Goal: Find specific page/section: Find specific page/section

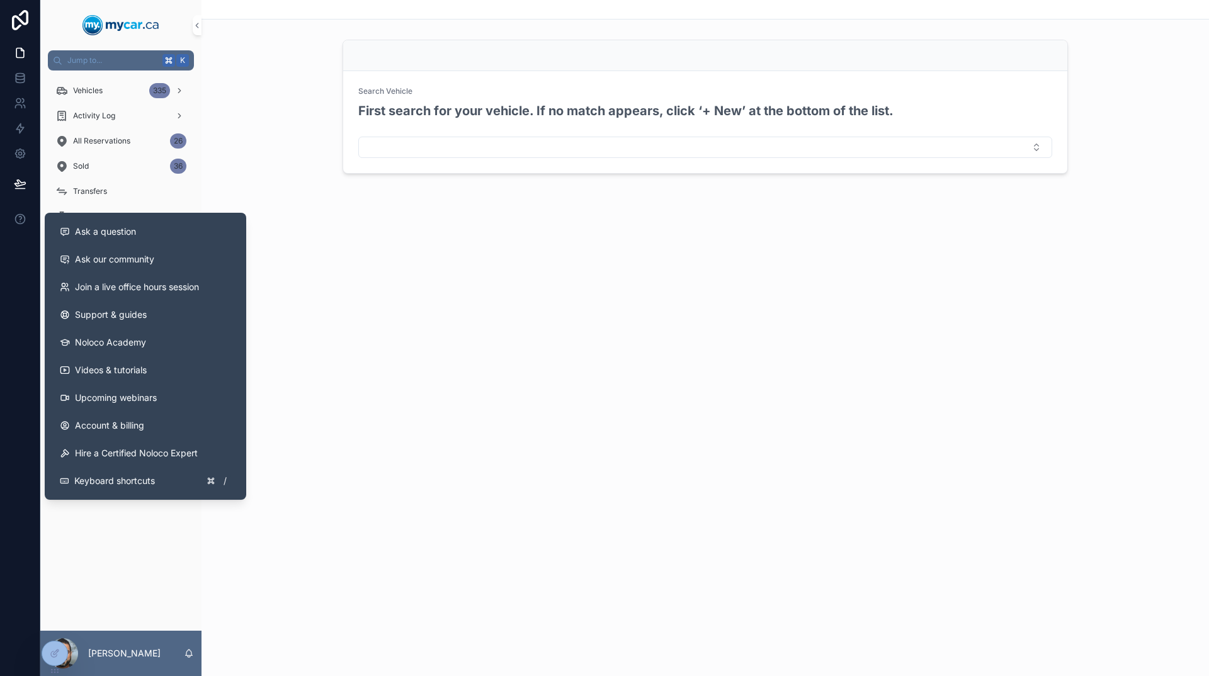
click at [369, 393] on div "Search Vehicle First search for your vehicle. If no match appears, click ‘+ New…" at bounding box center [704, 338] width 1007 height 676
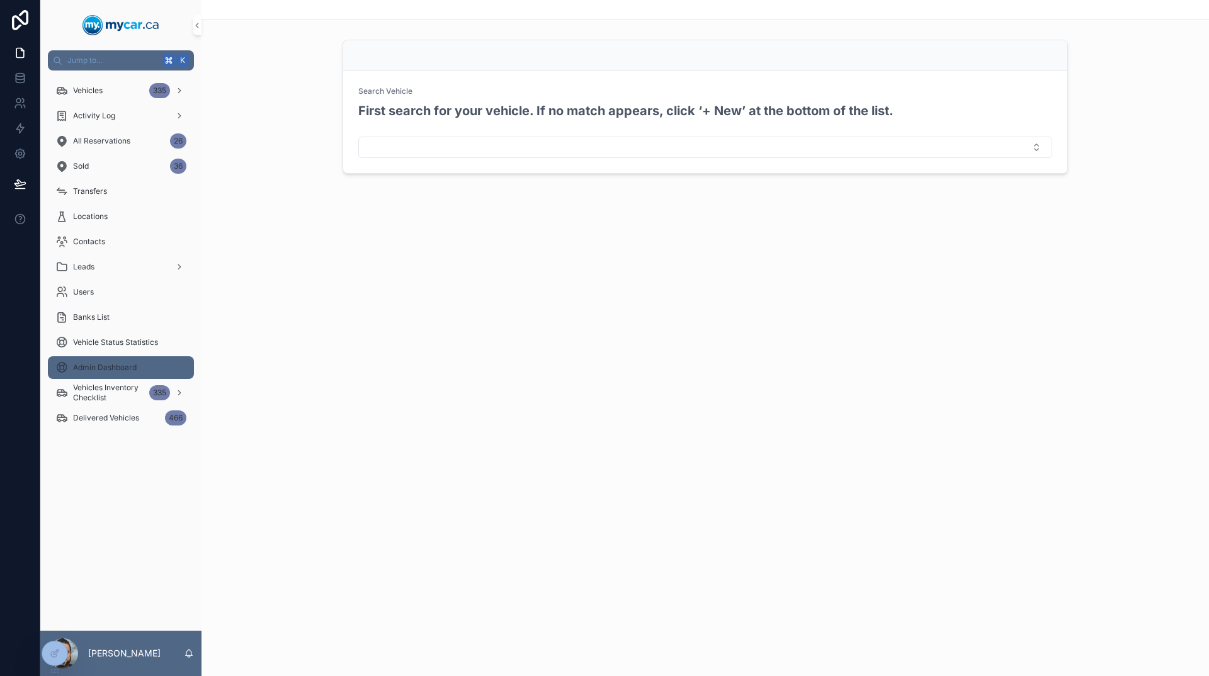
click at [99, 371] on span "Admin Dashboard" at bounding box center [105, 368] width 64 height 10
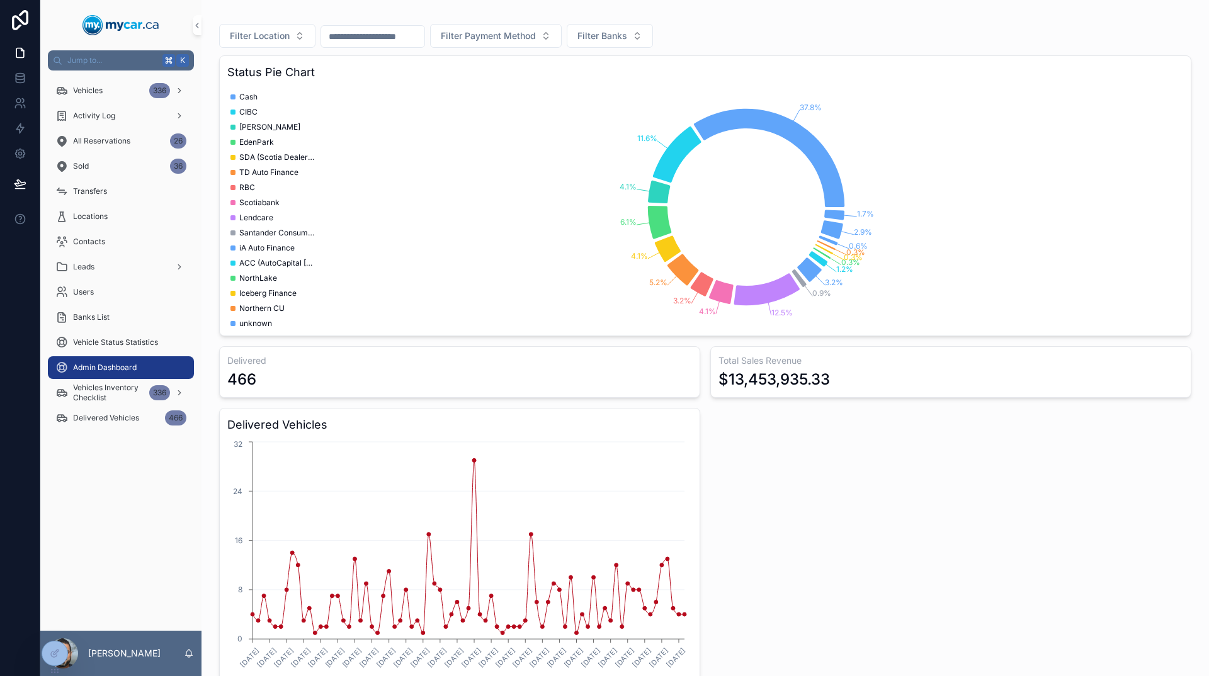
click at [339, 31] on input "scrollable content" at bounding box center [372, 37] width 103 height 18
click at [409, 328] on html "Jump to... K Vehicles 336 Activity Log All Reservations 26 Sold 36 Transfers Lo…" at bounding box center [604, 338] width 1209 height 676
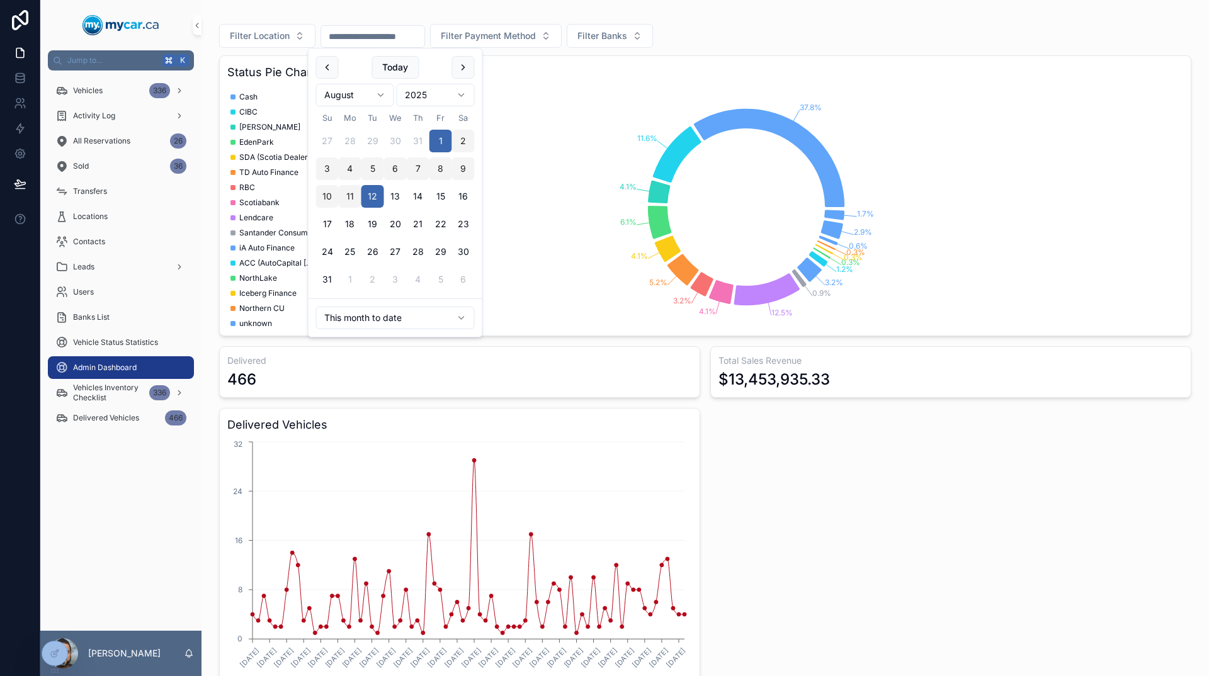
type input "**********"
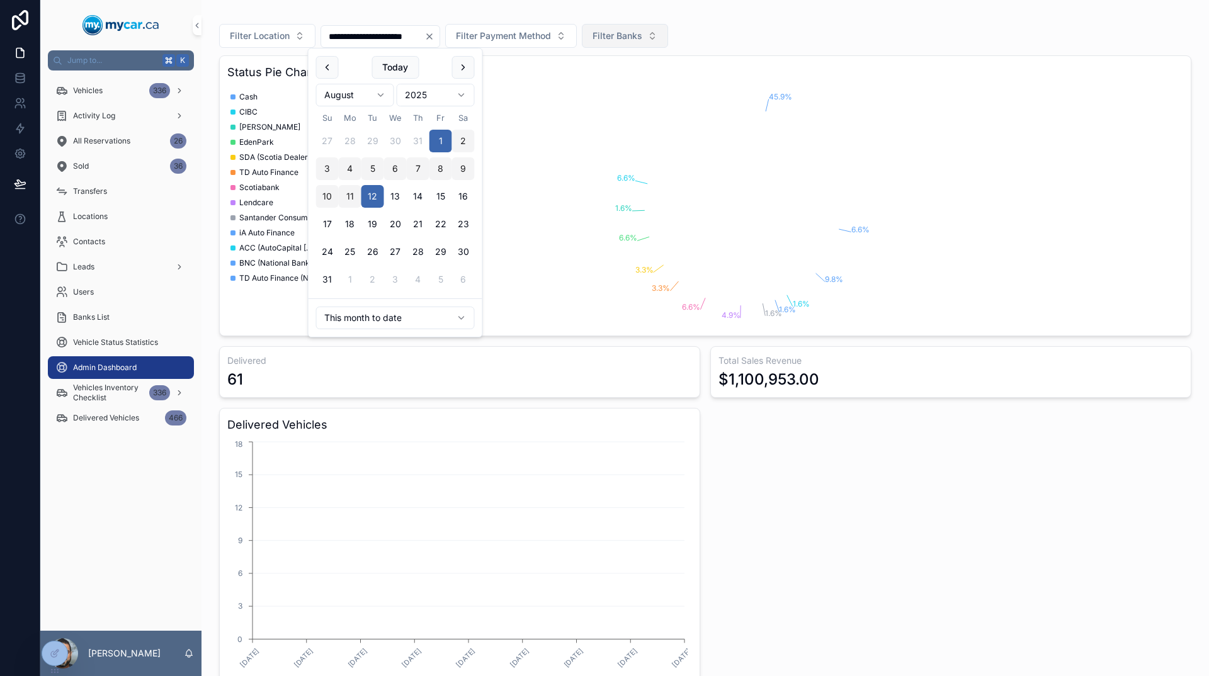
click at [640, 35] on span "Filter Banks" at bounding box center [617, 36] width 50 height 13
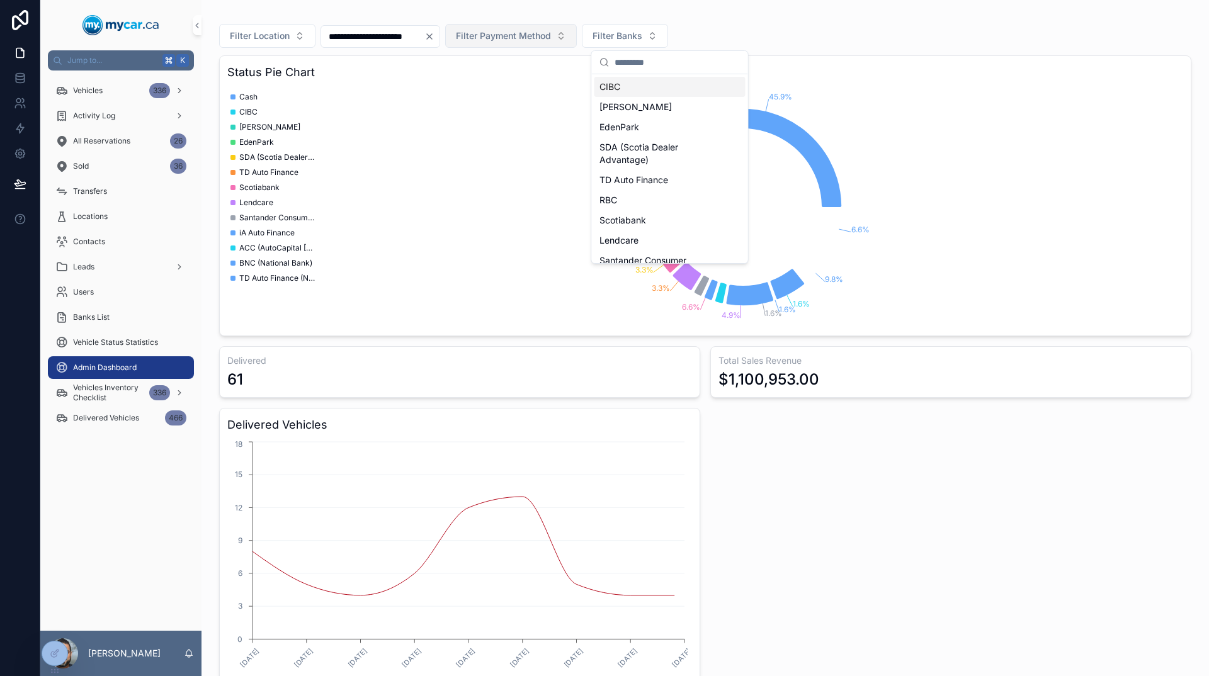
click at [551, 37] on span "Filter Payment Method" at bounding box center [503, 36] width 95 height 13
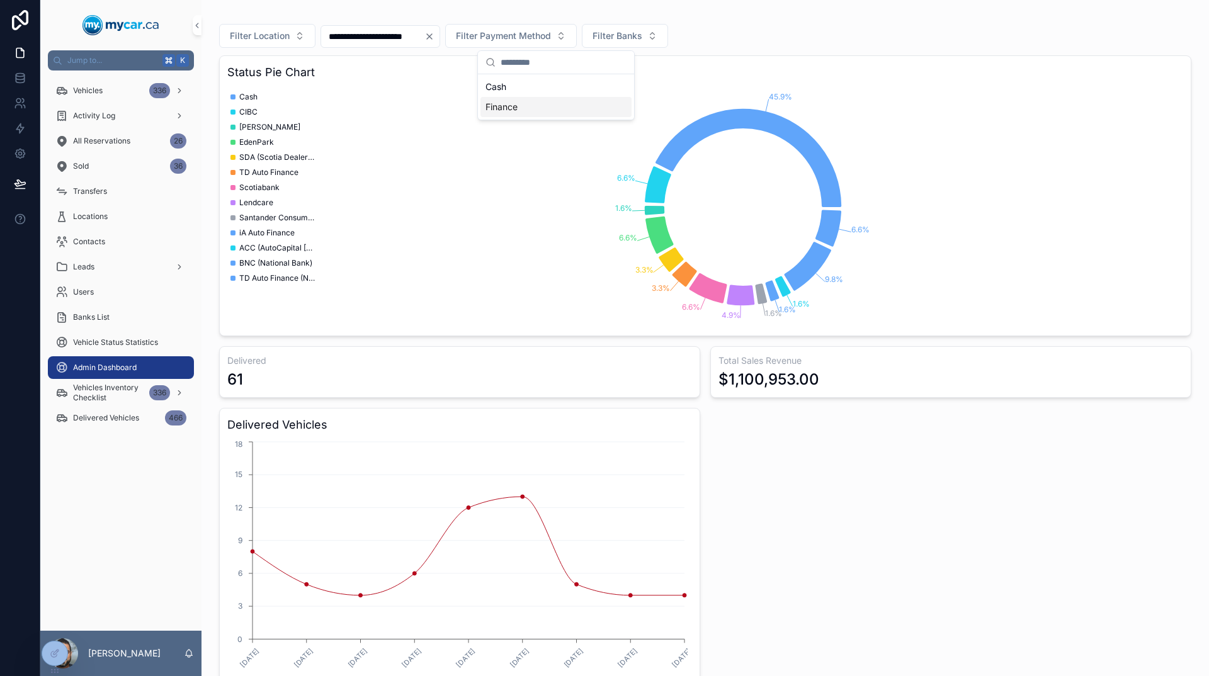
click at [544, 109] on div "Finance" at bounding box center [555, 107] width 151 height 20
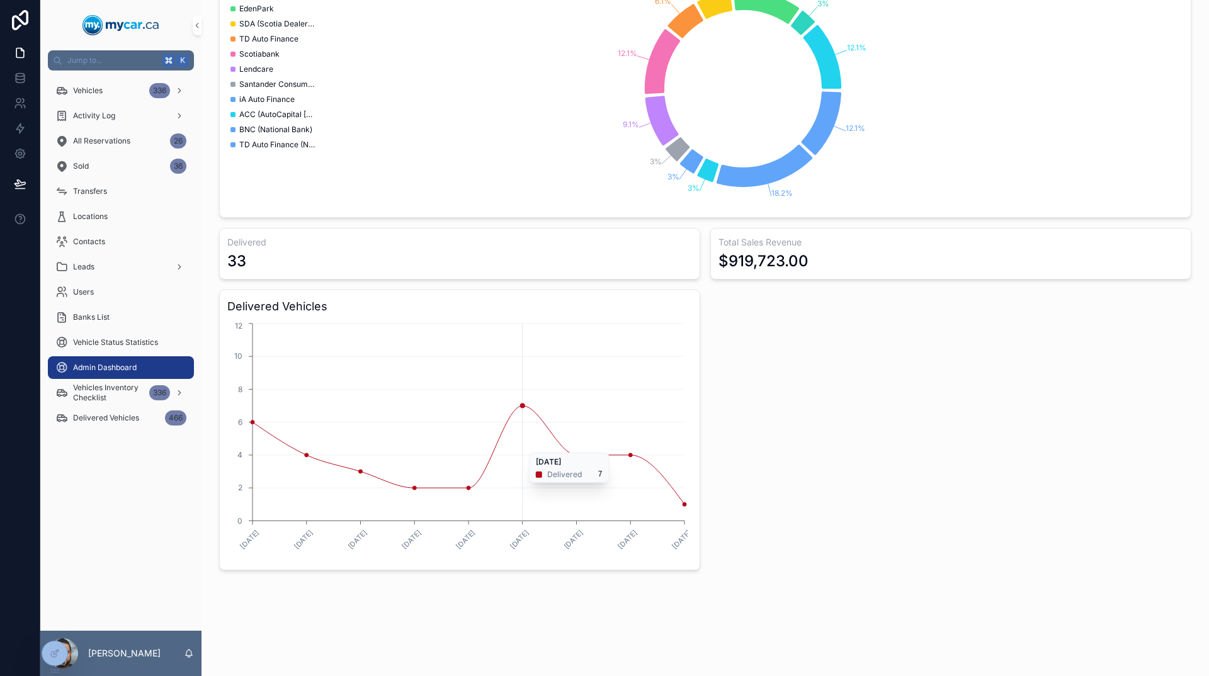
scroll to position [118, 0]
